Goal: Transaction & Acquisition: Purchase product/service

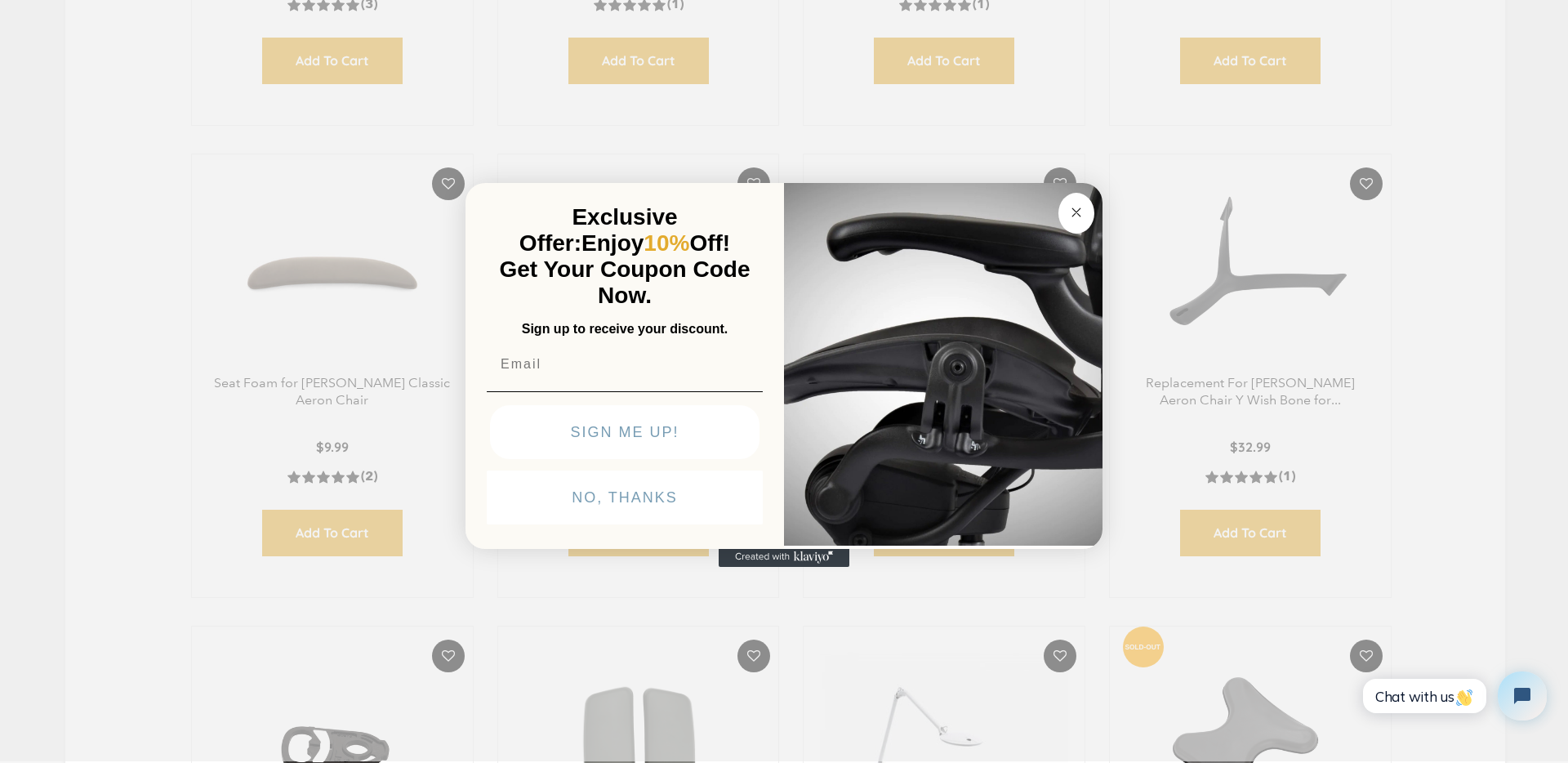
scroll to position [974, 0]
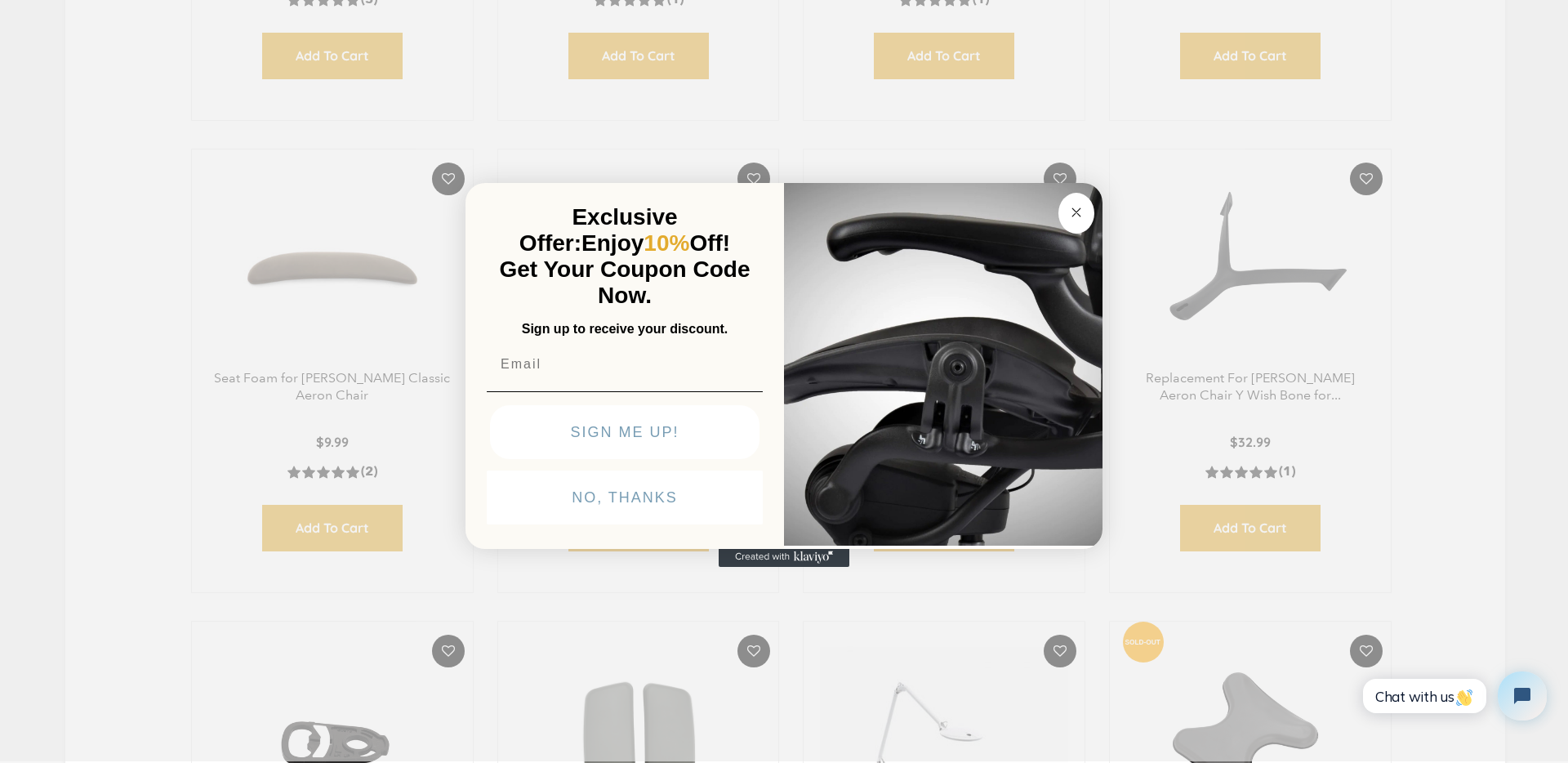
click at [1528, 397] on div "Close dialog Exclusive Offer: Enjoy 10% Off! Get Your Coupon Code Now. Sign up …" at bounding box center [784, 379] width 1568 height 763
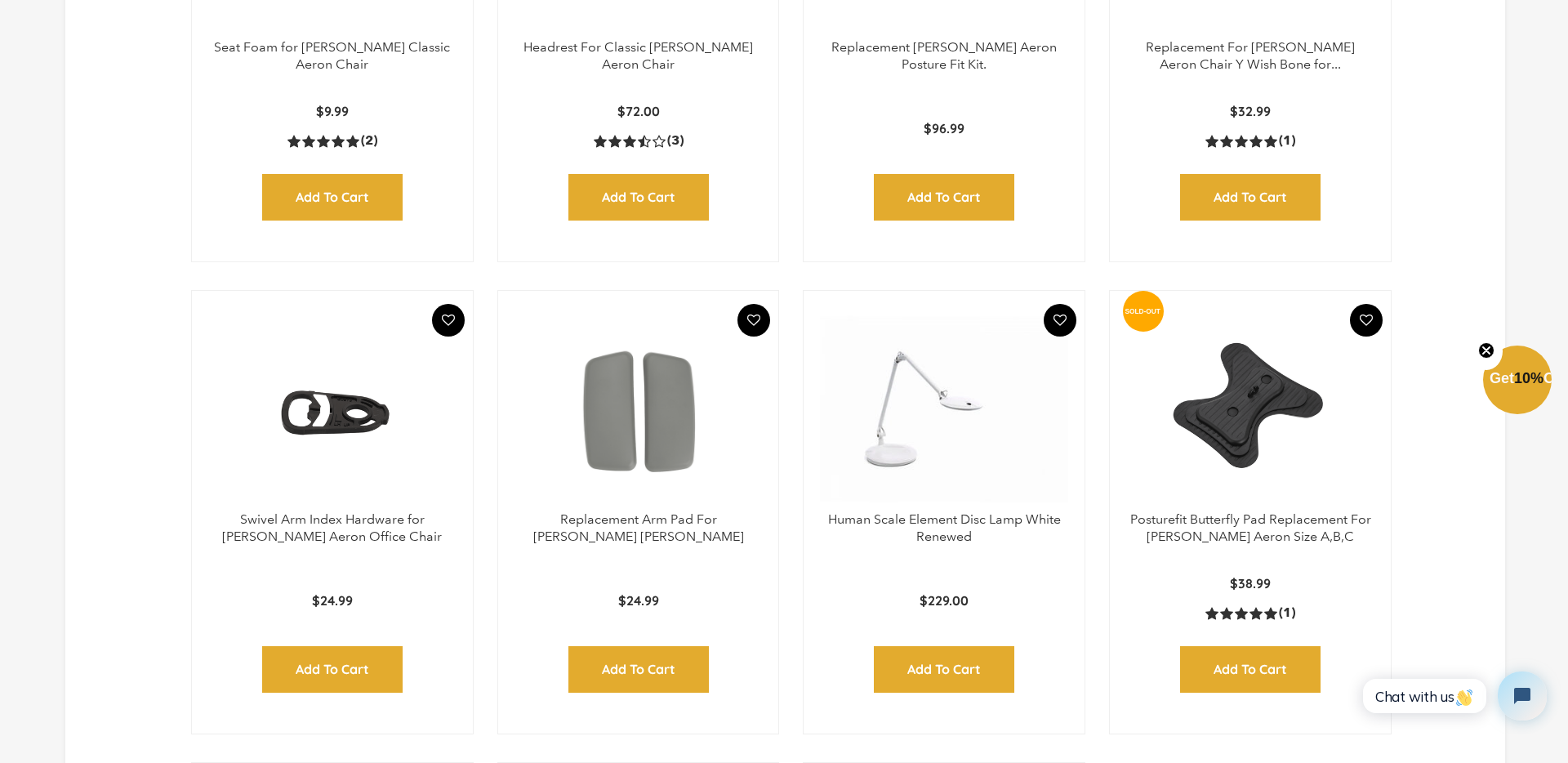
scroll to position [1310, 0]
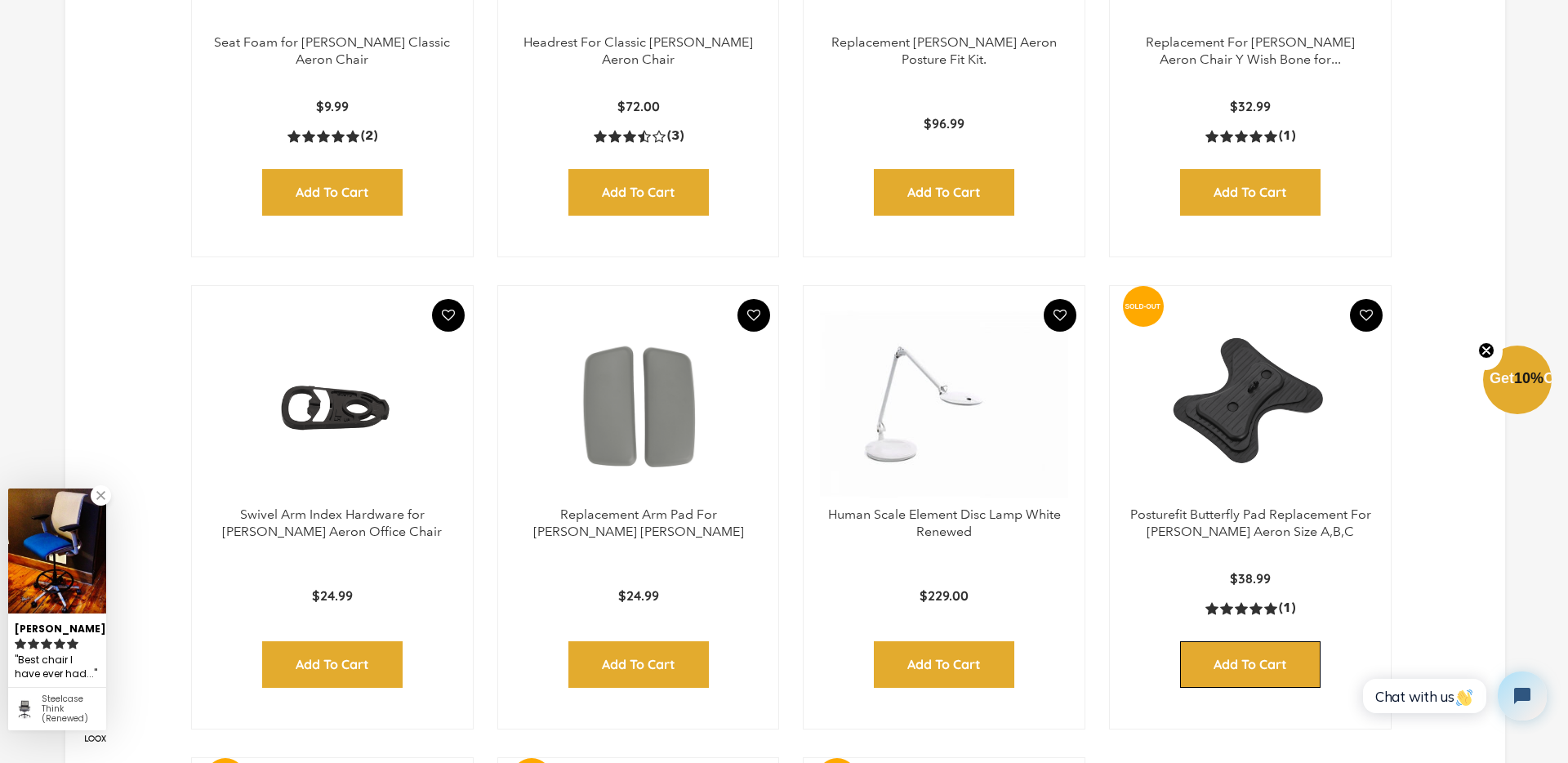
click at [1268, 669] on input "Add to Cart" at bounding box center [1250, 665] width 140 height 46
